Goal: Task Accomplishment & Management: Use online tool/utility

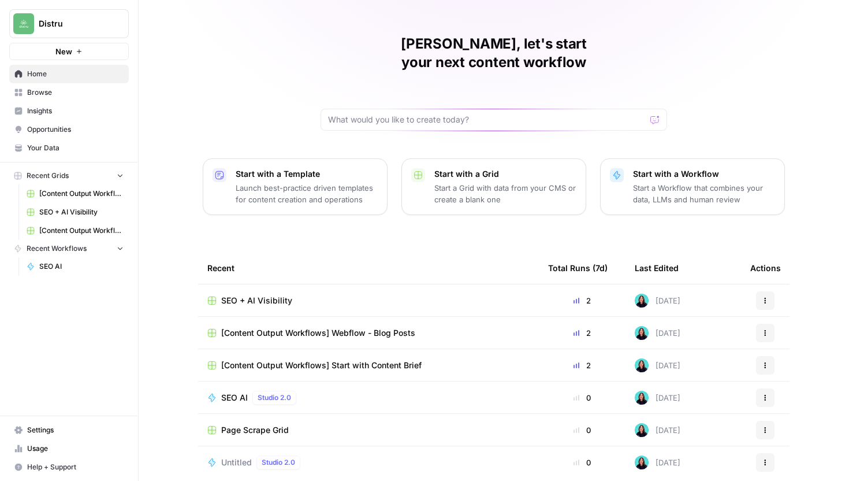
scroll to position [51, 0]
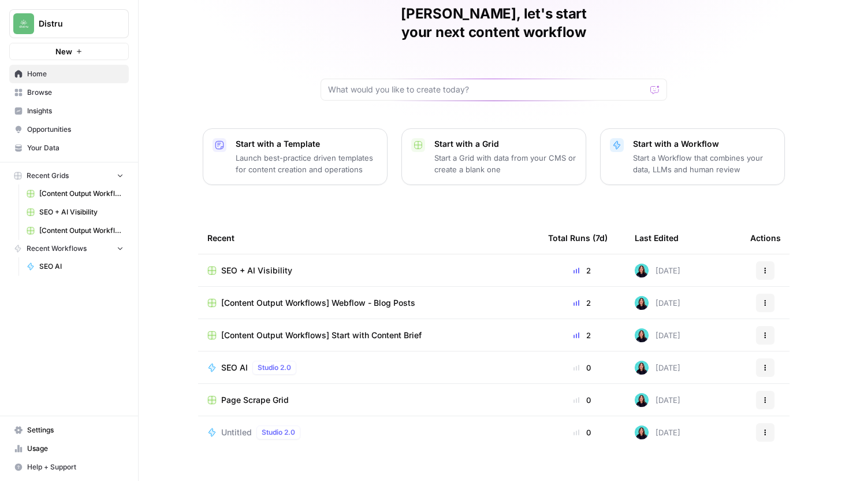
click at [319, 394] on div "Page Scrape Grid" at bounding box center [368, 400] width 322 height 12
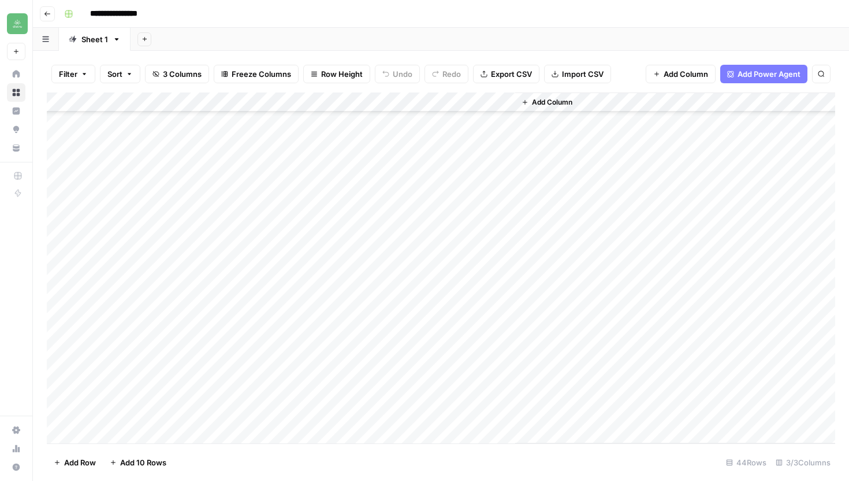
scroll to position [552, 0]
click at [147, 432] on div "Add Column" at bounding box center [441, 267] width 788 height 351
click at [177, 418] on textarea at bounding box center [197, 415] width 221 height 16
type textarea "**********"
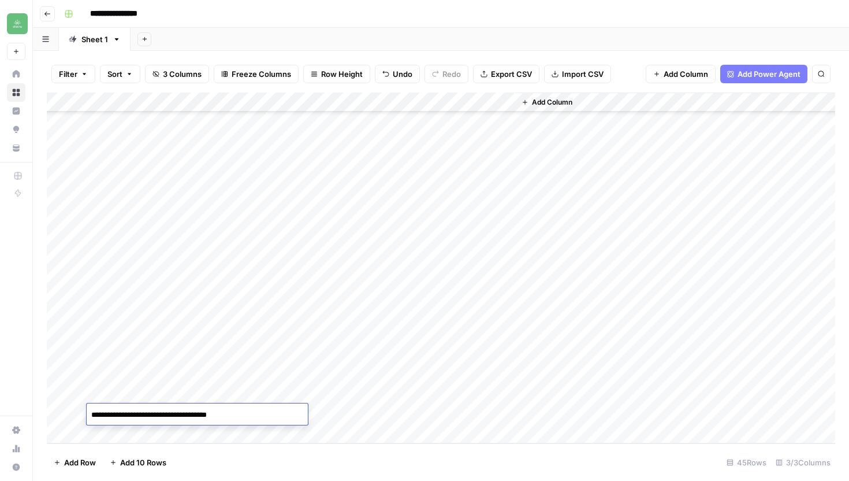
click at [360, 414] on div "Add Column" at bounding box center [441, 267] width 788 height 351
click at [494, 414] on div "Add Column" at bounding box center [441, 267] width 788 height 351
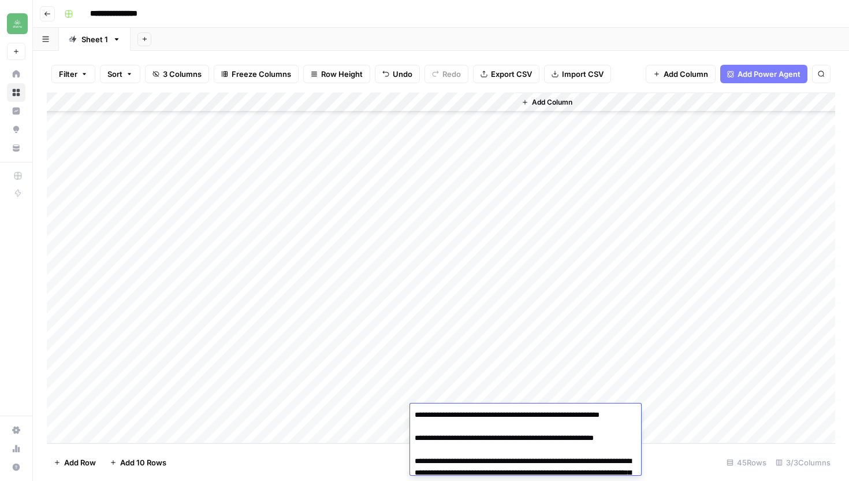
scroll to position [5065, 0]
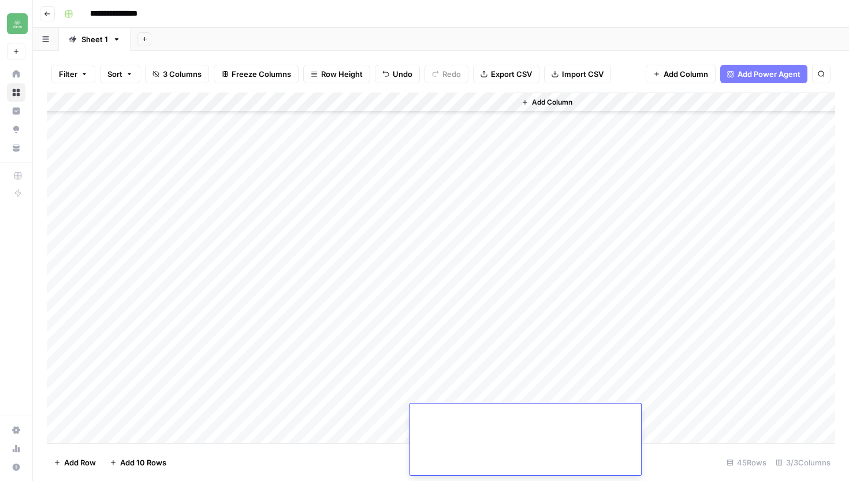
click at [629, 369] on div "Add Column" at bounding box center [675, 267] width 320 height 351
click at [442, 407] on div "Add Column" at bounding box center [441, 267] width 788 height 351
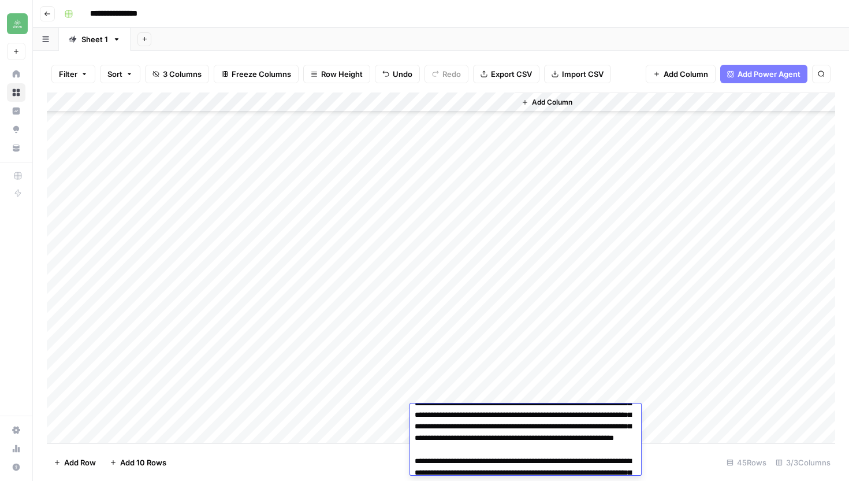
scroll to position [0, 0]
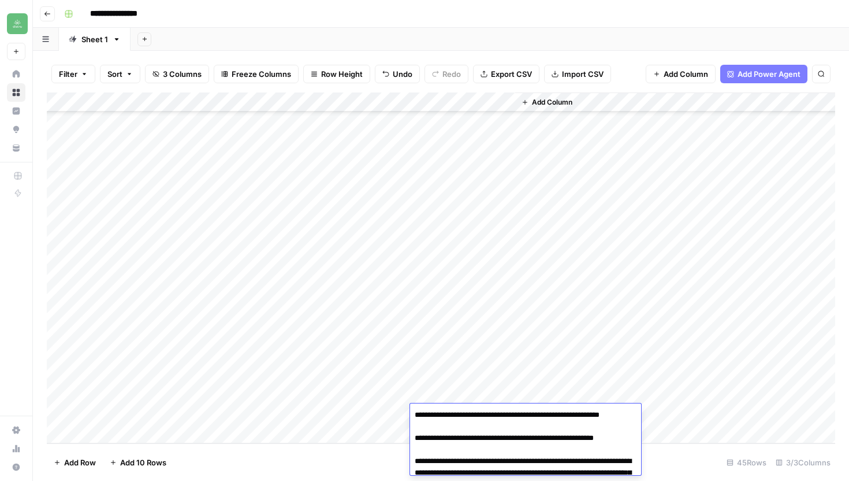
drag, startPoint x: 443, startPoint y: 463, endPoint x: 435, endPoint y: 260, distance: 203.5
click at [436, 269] on body "**********" at bounding box center [424, 240] width 849 height 481
click at [249, 432] on div "Add Column" at bounding box center [441, 267] width 788 height 351
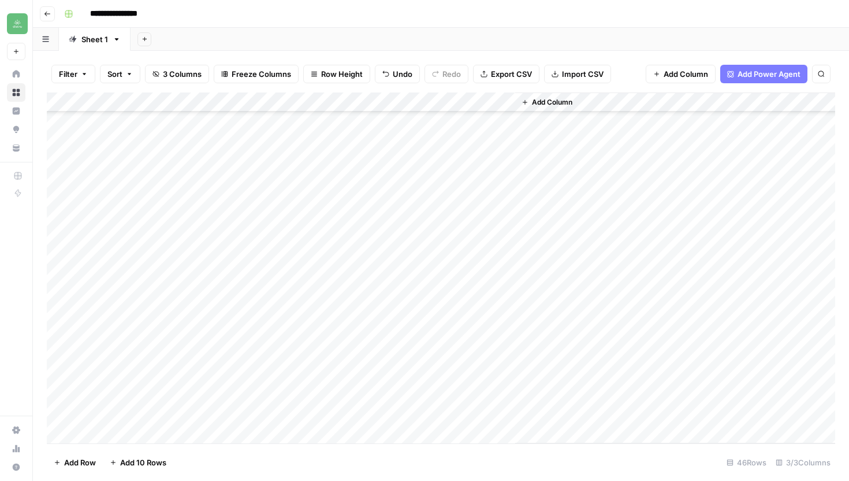
scroll to position [591, 0]
click at [206, 419] on div "Add Column" at bounding box center [441, 267] width 788 height 351
type textarea "**********"
click at [356, 412] on div "Add Column" at bounding box center [441, 267] width 788 height 351
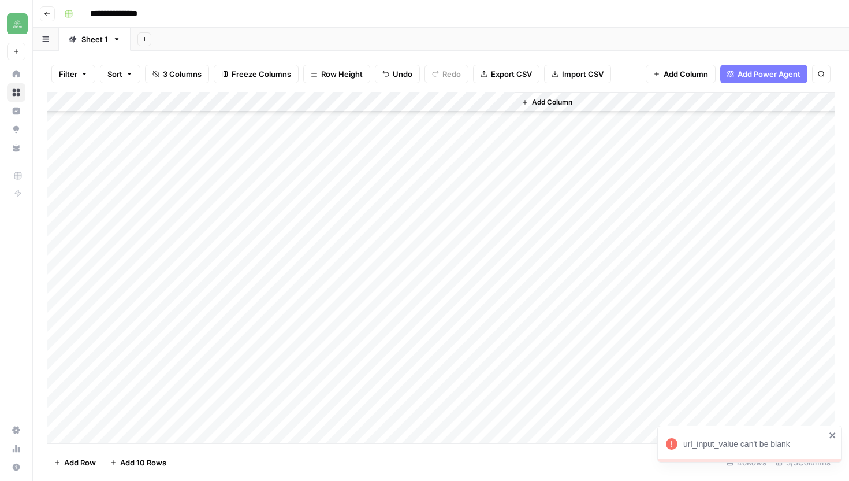
click at [833, 431] on icon "close" at bounding box center [833, 434] width 8 height 9
click at [364, 413] on div "Add Column" at bounding box center [441, 267] width 788 height 351
click at [480, 415] on div "Add Column" at bounding box center [441, 267] width 788 height 351
click at [489, 411] on div "Add Column" at bounding box center [441, 267] width 788 height 351
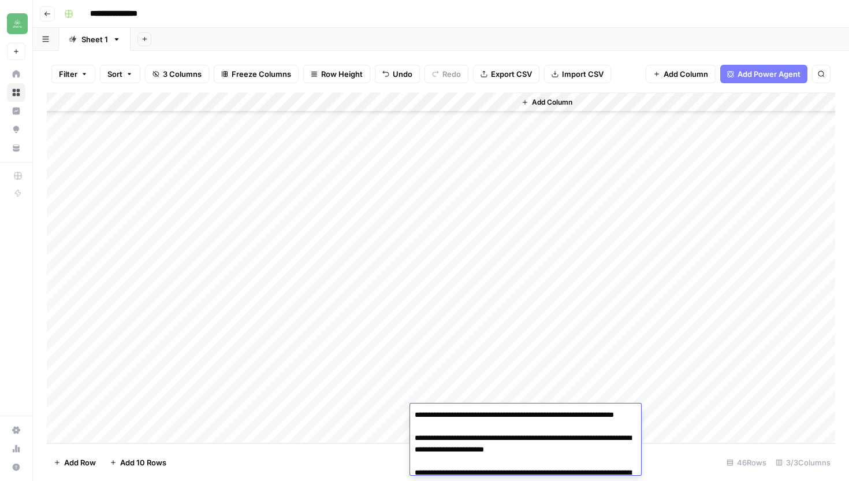
scroll to position [2732, 0]
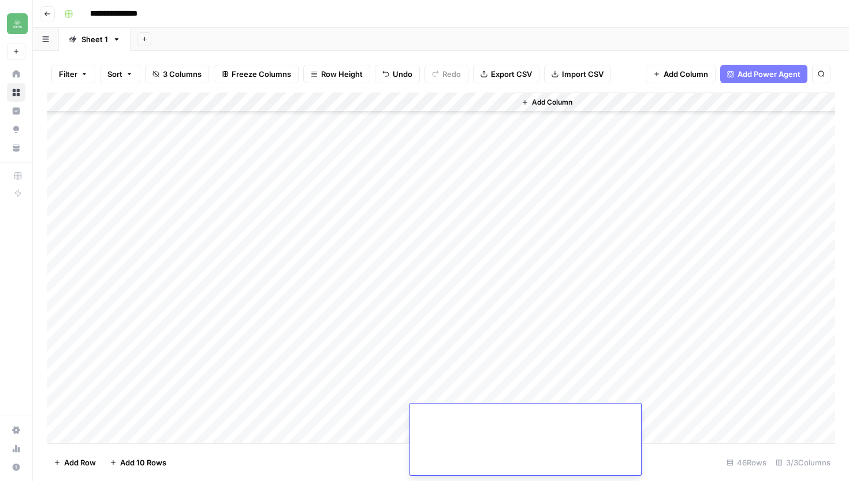
click at [679, 402] on div "Add Column" at bounding box center [675, 267] width 320 height 351
click at [486, 411] on div "Add Column" at bounding box center [441, 267] width 788 height 351
click at [638, 381] on div "Add Column" at bounding box center [675, 267] width 320 height 351
click at [215, 433] on div "Add Column" at bounding box center [441, 267] width 788 height 351
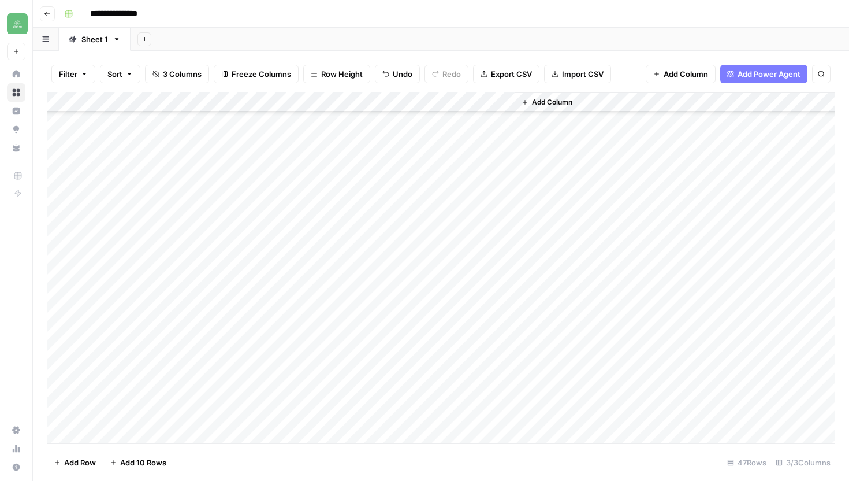
scroll to position [611, 0]
paste textarea "**********"
type textarea "**********"
click at [355, 412] on div "Add Column" at bounding box center [441, 267] width 788 height 351
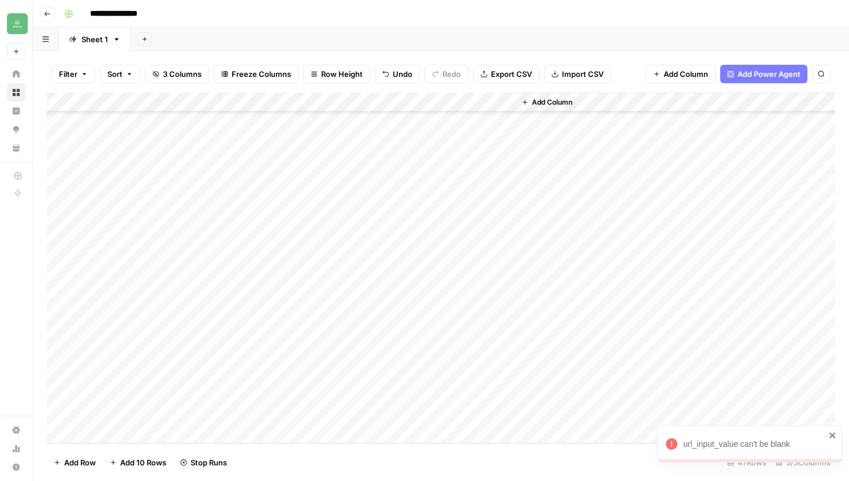
click at [830, 434] on icon "close" at bounding box center [833, 434] width 8 height 9
click at [494, 414] on div "Add Column" at bounding box center [441, 267] width 788 height 351
click at [491, 414] on div "Add Column" at bounding box center [441, 267] width 788 height 351
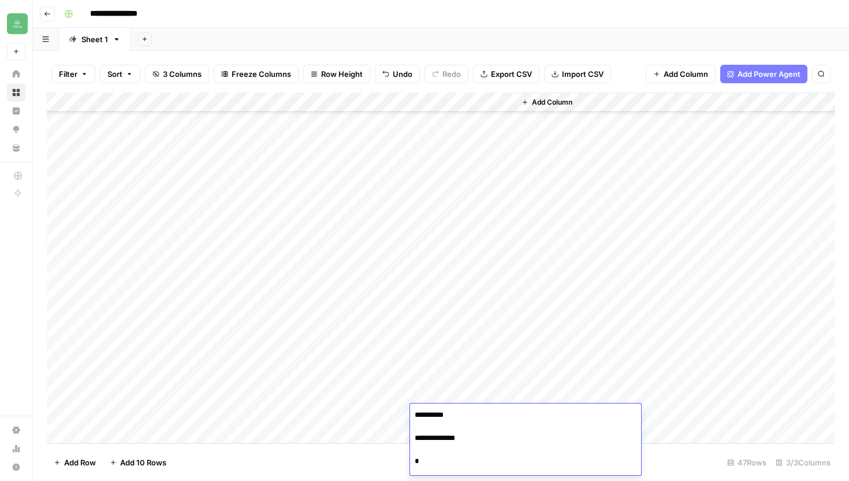
scroll to position [1981, 0]
click at [49, 10] on icon "button" at bounding box center [47, 13] width 7 height 7
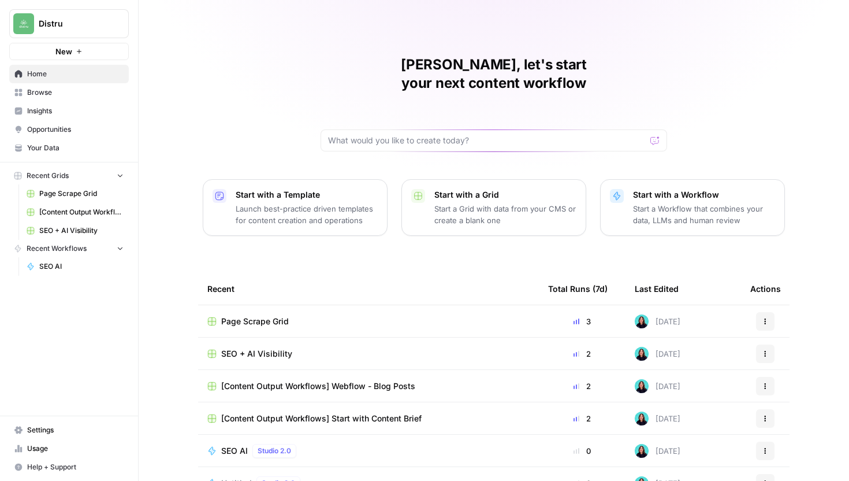
scroll to position [51, 0]
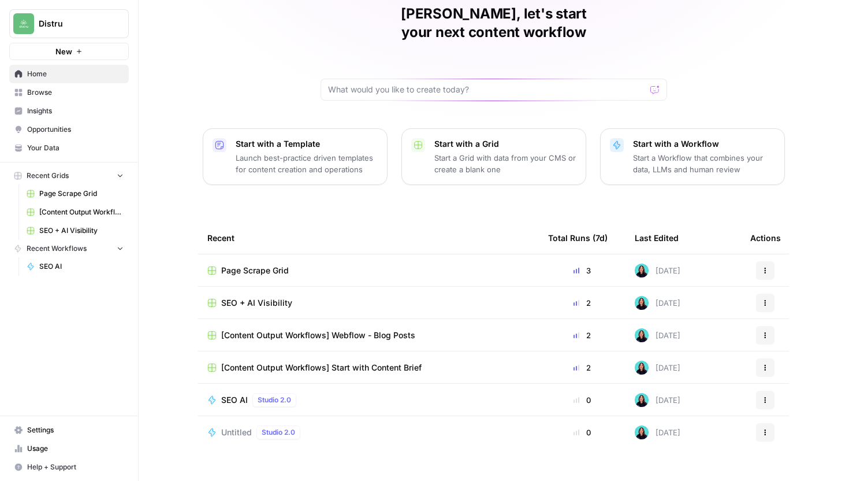
click at [392, 362] on span "[Content Output Workflows] Start with Content Brief" at bounding box center [321, 368] width 200 height 12
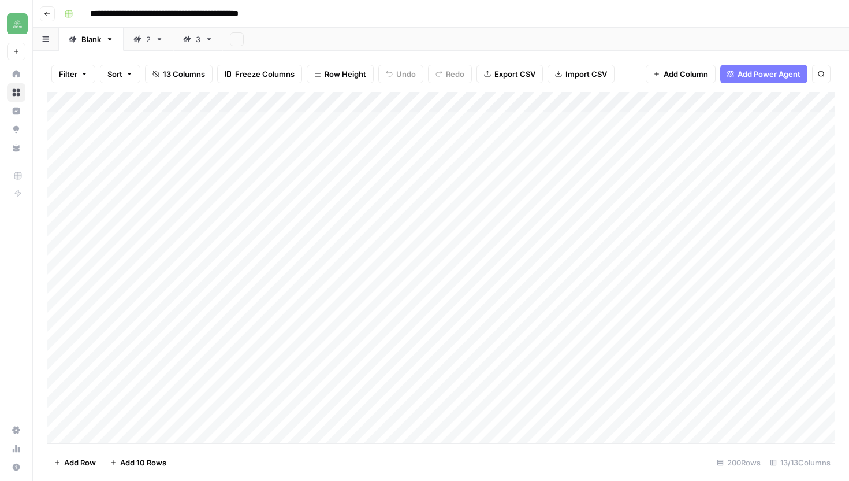
click at [193, 40] on div "3" at bounding box center [191, 40] width 17 height 12
click at [167, 428] on div "Add Column" at bounding box center [441, 267] width 788 height 351
type textarea "**********"
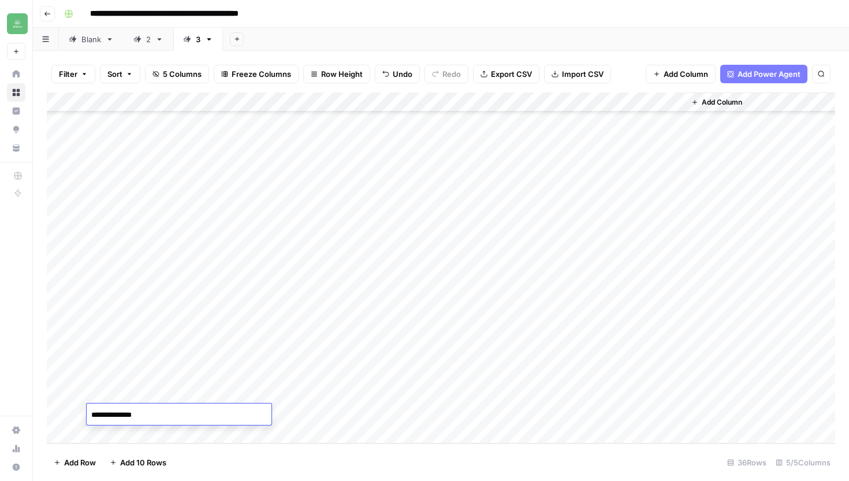
click at [321, 414] on div "Add Column" at bounding box center [441, 267] width 788 height 351
click at [363, 412] on div "Add Column" at bounding box center [441, 267] width 788 height 351
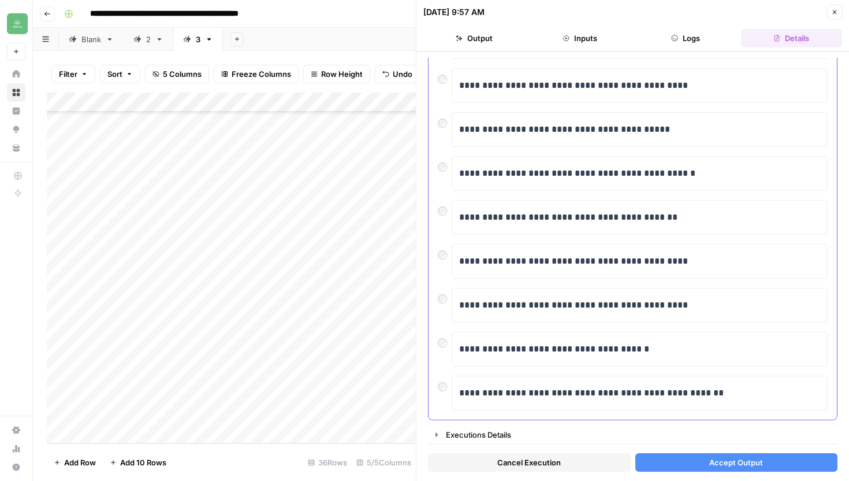
scroll to position [165, 0]
click at [710, 468] on button "Accept Output" at bounding box center [736, 462] width 203 height 18
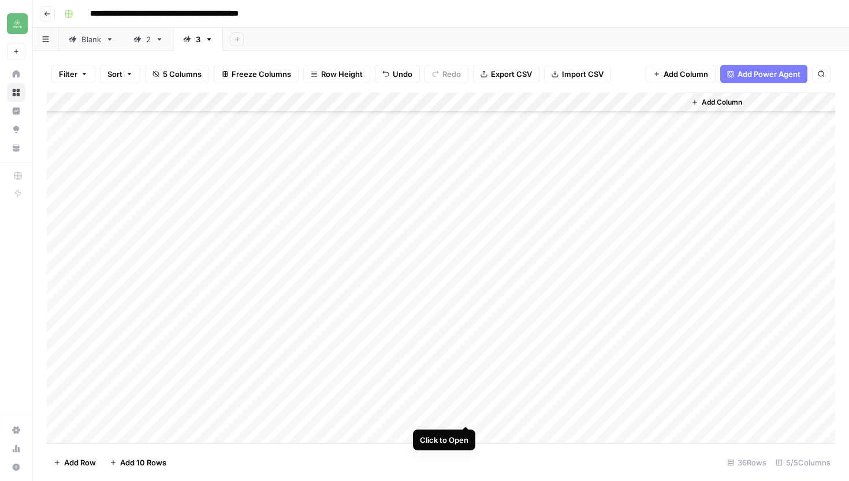
click at [463, 412] on div "Add Column" at bounding box center [441, 267] width 788 height 351
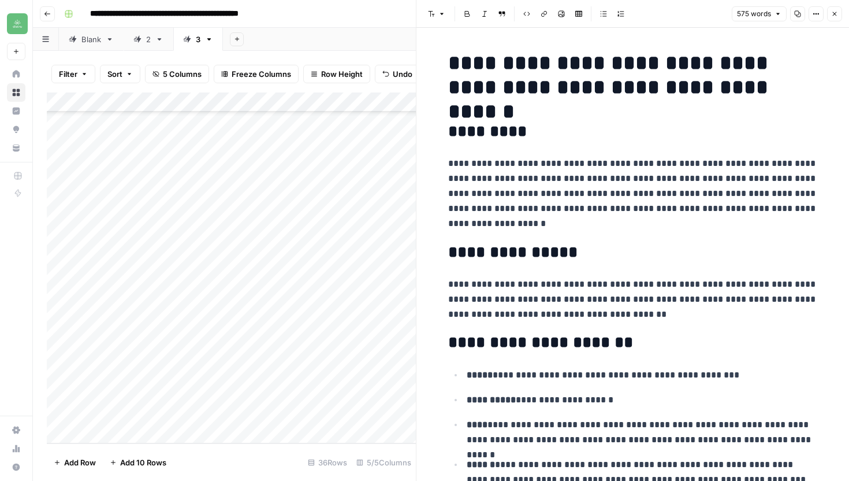
click at [796, 17] on button "Copy" at bounding box center [797, 13] width 15 height 15
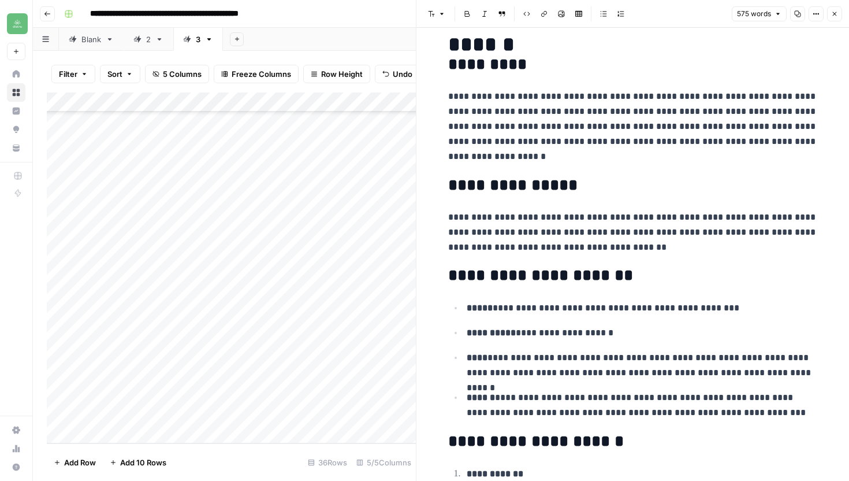
scroll to position [84, 0]
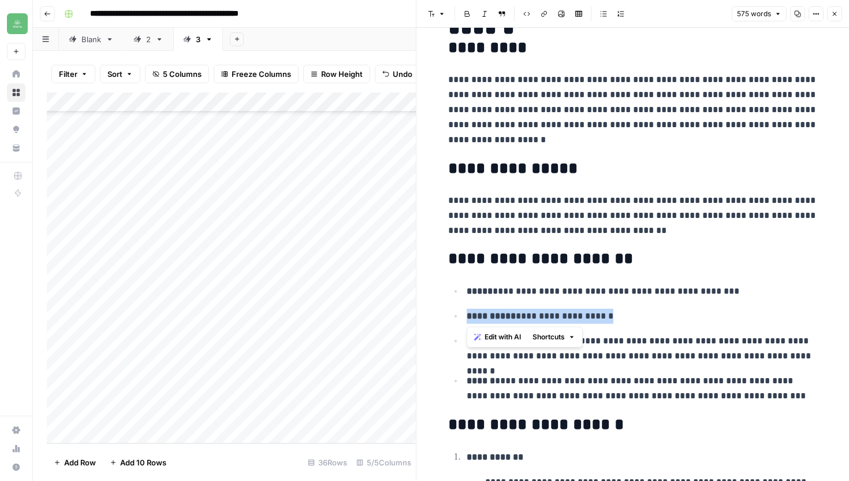
drag, startPoint x: 620, startPoint y: 317, endPoint x: 441, endPoint y: 308, distance: 179.3
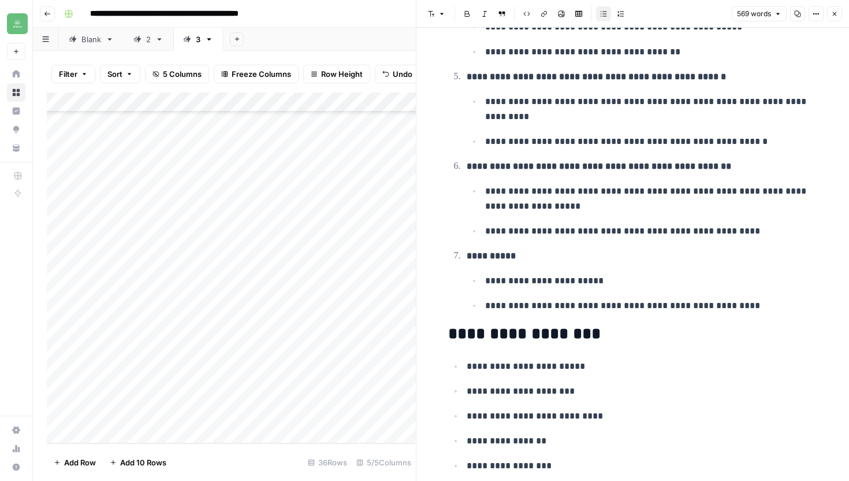
scroll to position [769, 0]
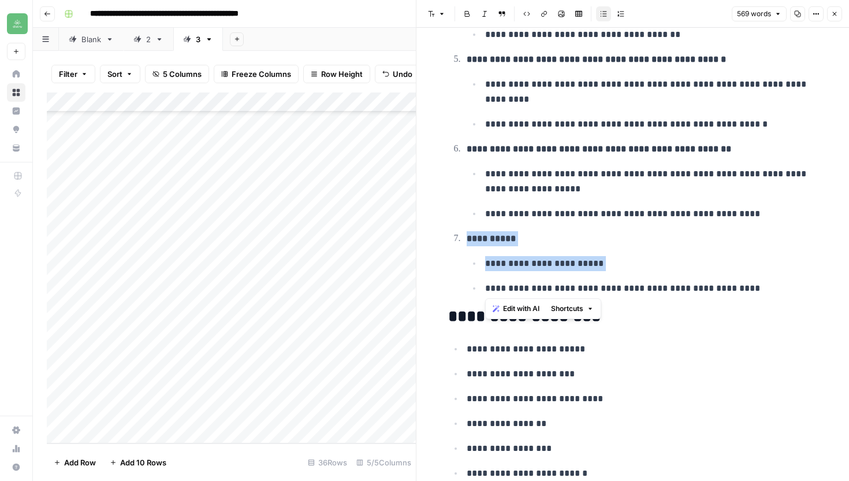
drag, startPoint x: 743, startPoint y: 280, endPoint x: 508, endPoint y: 226, distance: 241.8
click at [507, 225] on ol "**********" at bounding box center [633, 16] width 370 height 557
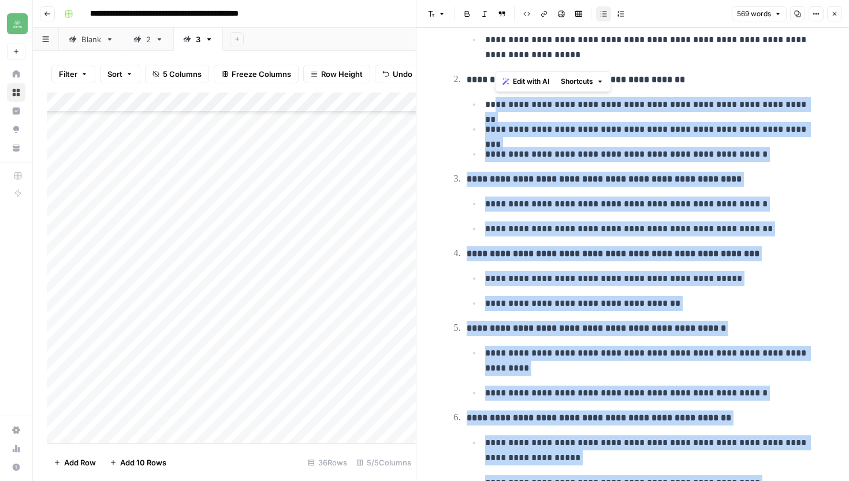
scroll to position [493, 0]
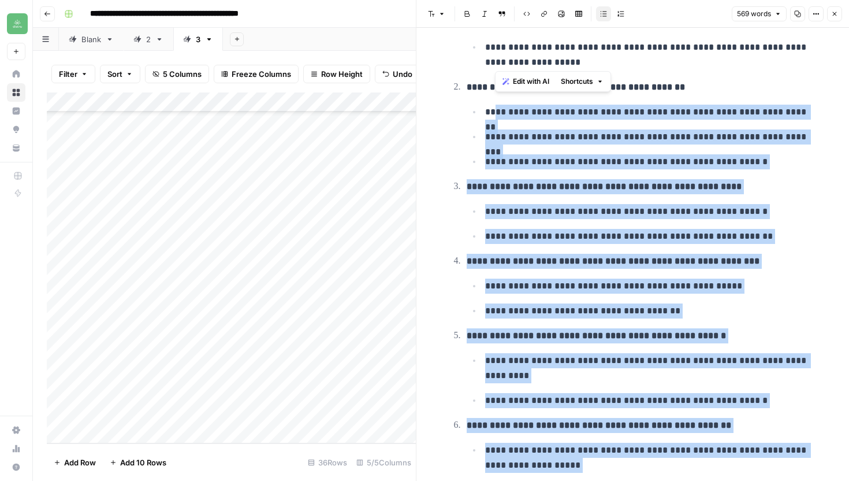
drag, startPoint x: 750, startPoint y: 290, endPoint x: 494, endPoint y: 109, distance: 312.8
click at [494, 109] on ol "**********" at bounding box center [633, 292] width 370 height 557
click at [544, 226] on ul "**********" at bounding box center [642, 223] width 351 height 40
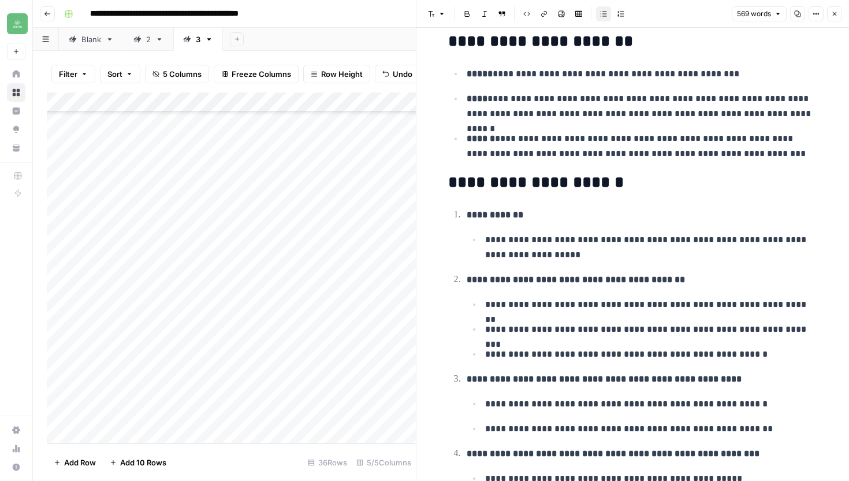
scroll to position [107, 0]
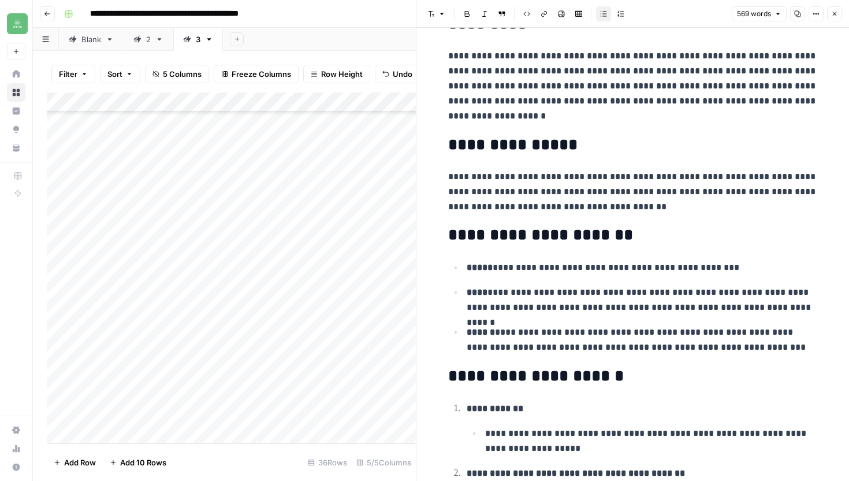
click at [795, 16] on icon "button" at bounding box center [797, 13] width 7 height 7
